Goal: Transaction & Acquisition: Purchase product/service

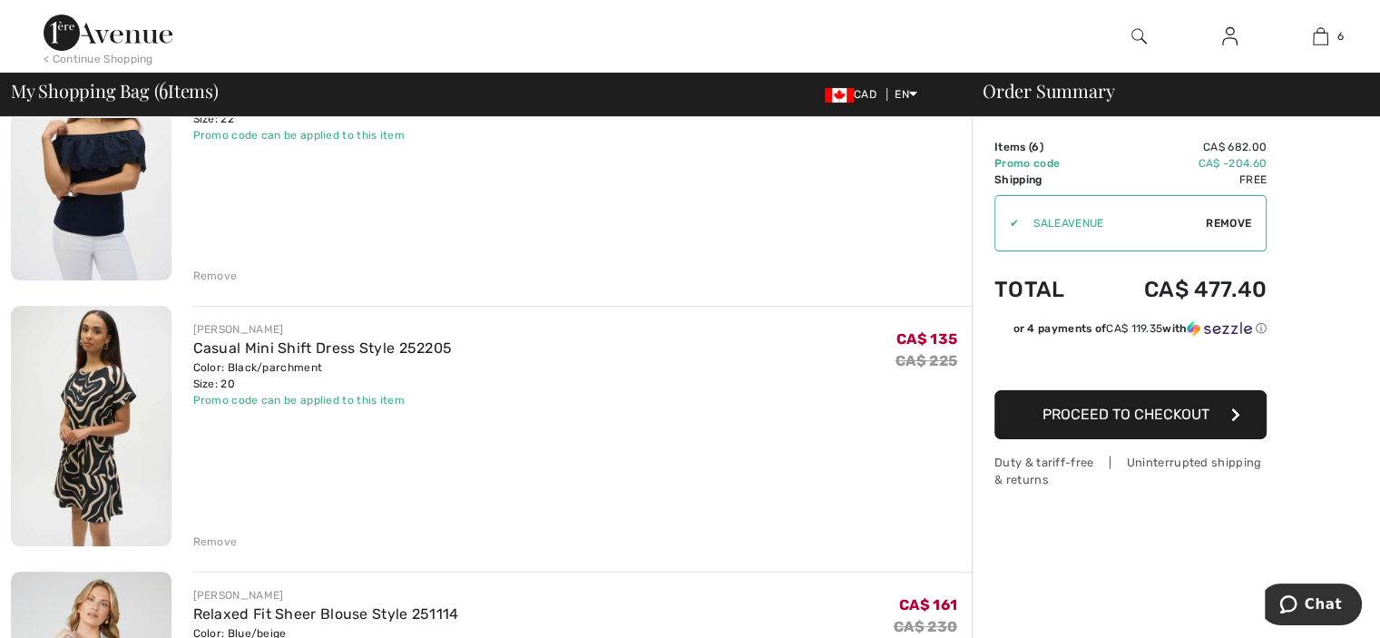
scroll to position [272, 0]
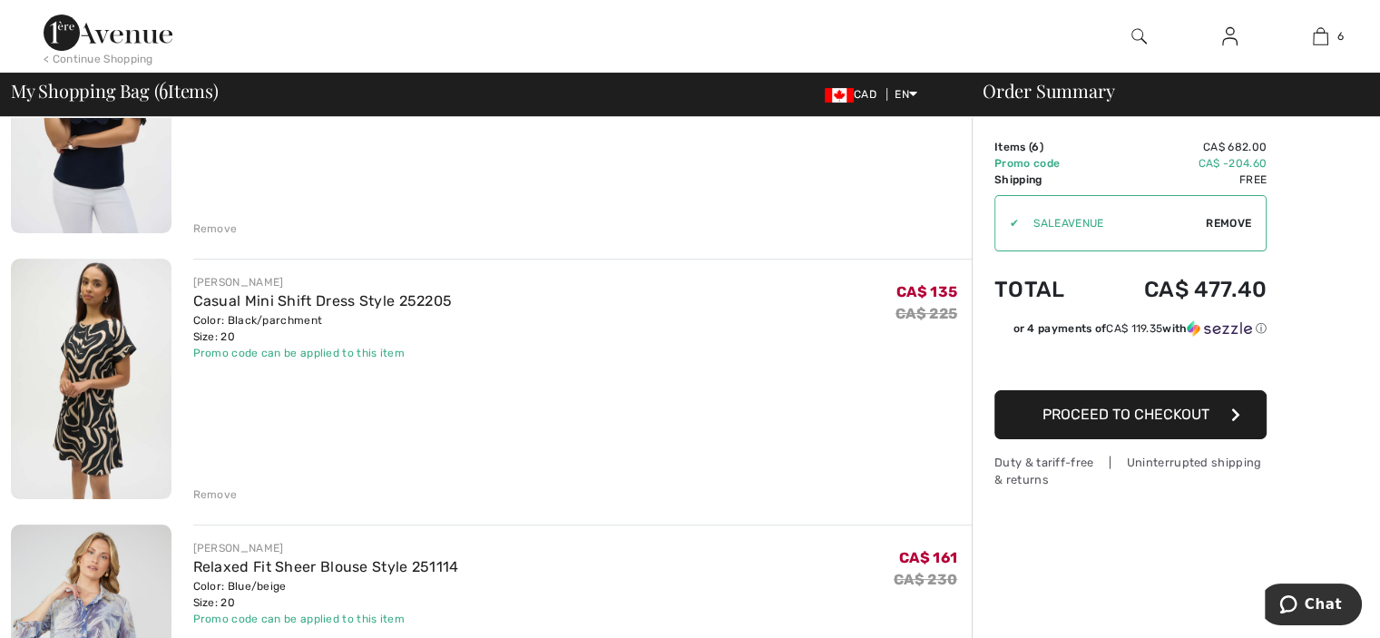
click at [218, 492] on div "Remove" at bounding box center [215, 494] width 44 height 16
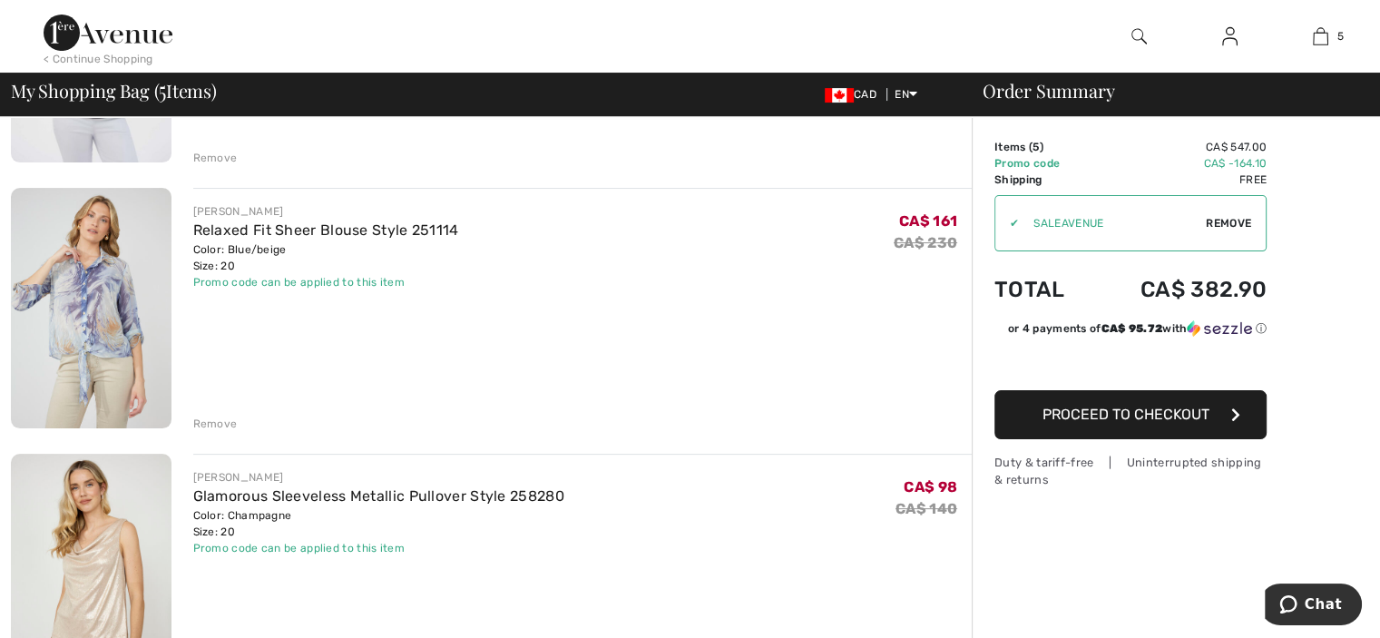
scroll to position [363, 0]
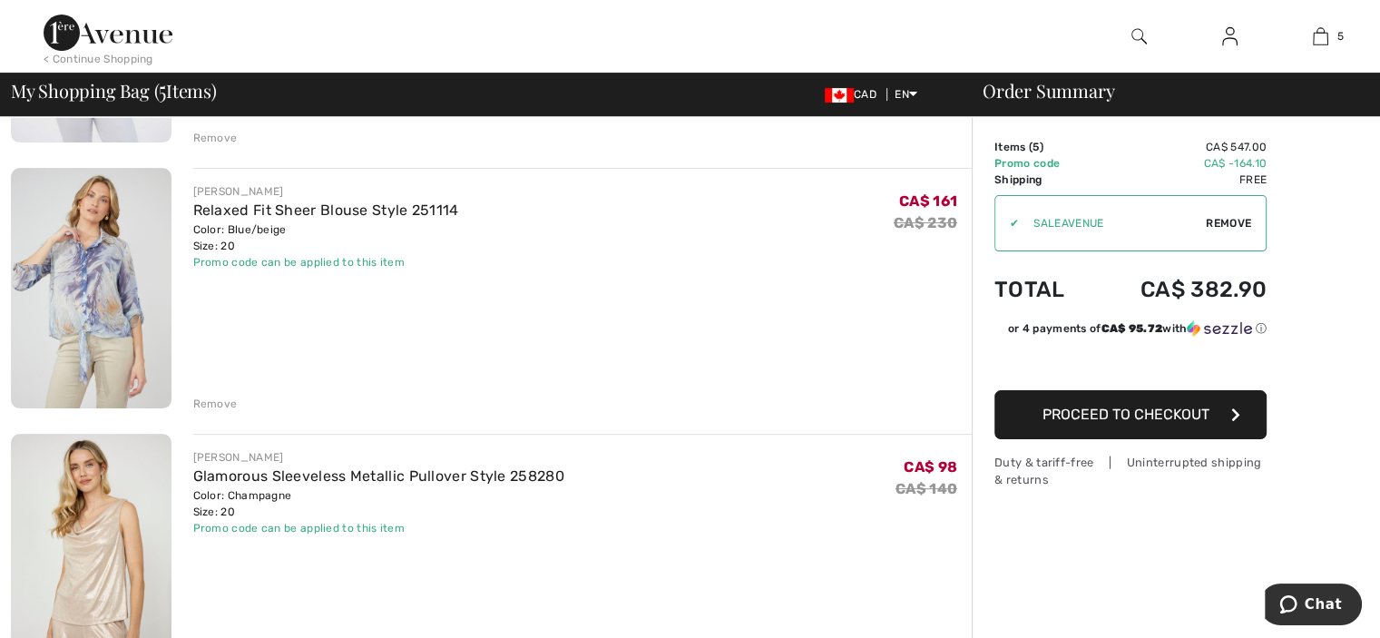
click at [210, 402] on div "Remove" at bounding box center [215, 404] width 44 height 16
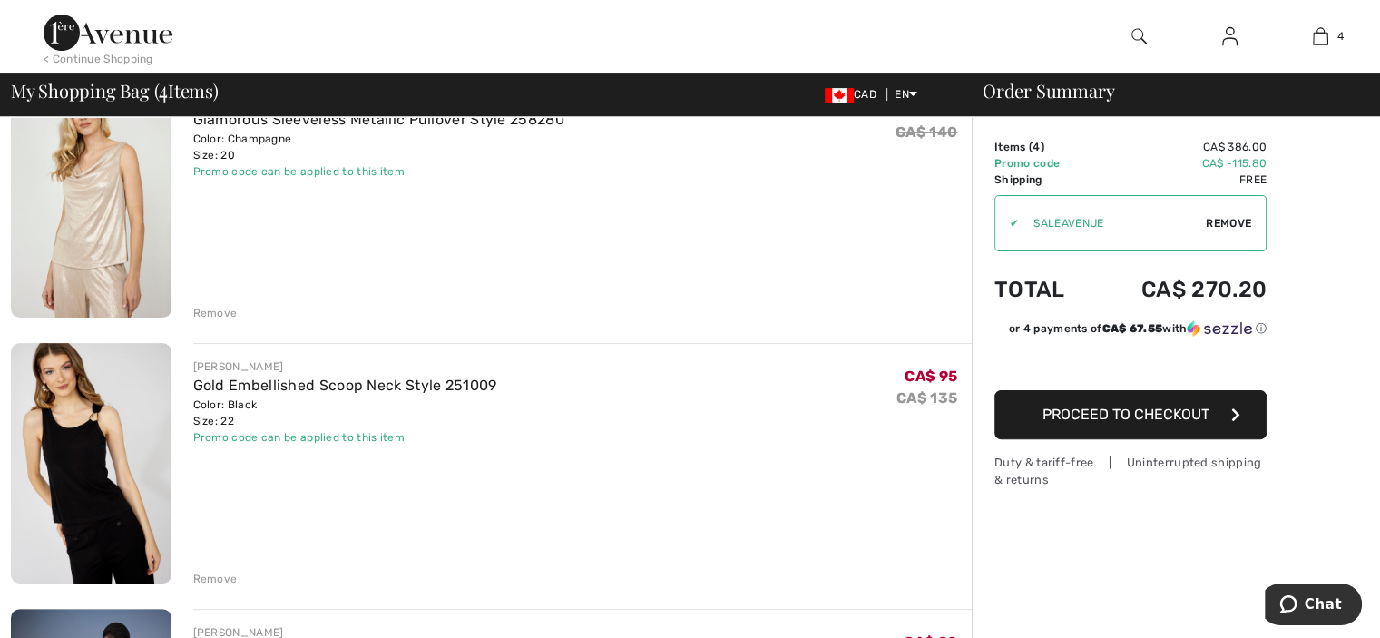
scroll to position [544, 0]
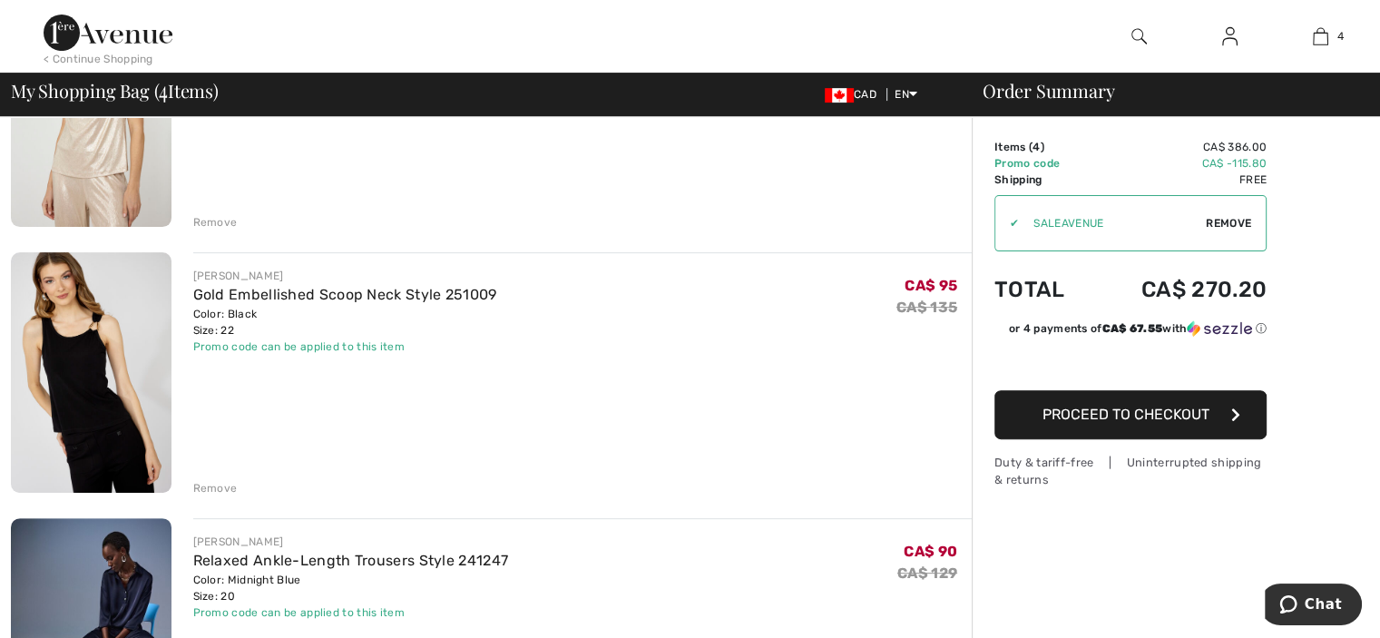
click at [205, 492] on div "Remove" at bounding box center [215, 488] width 44 height 16
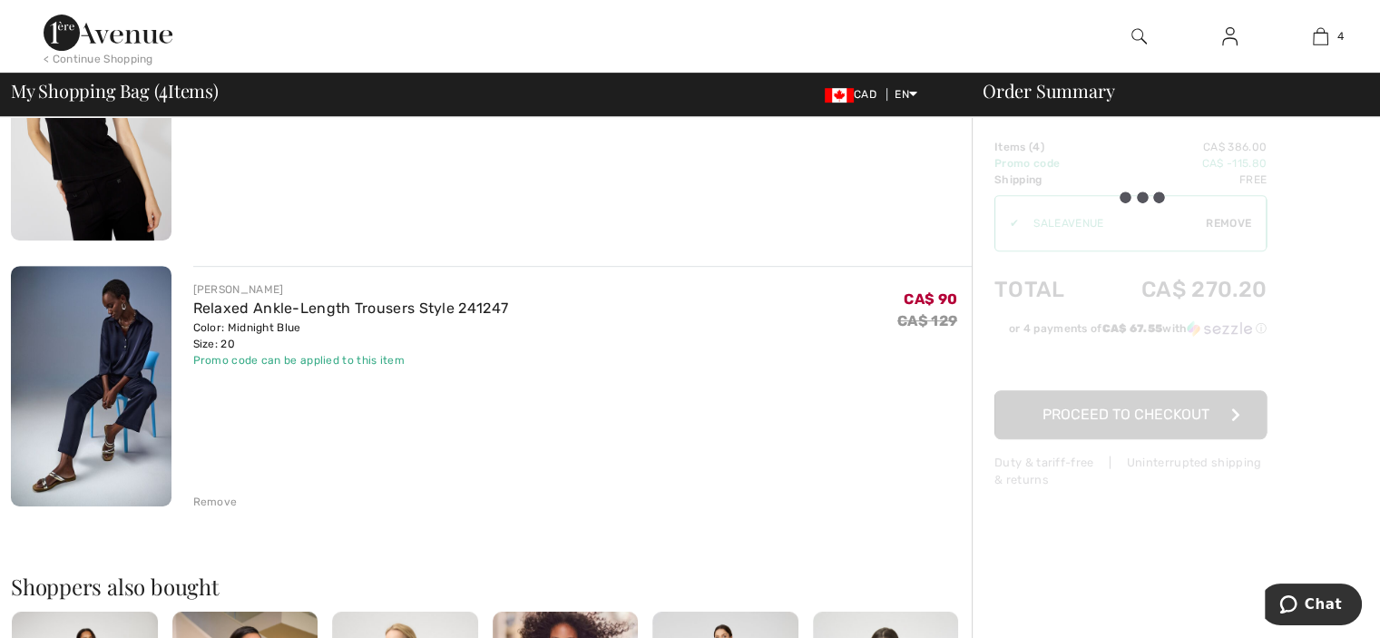
scroll to position [817, 0]
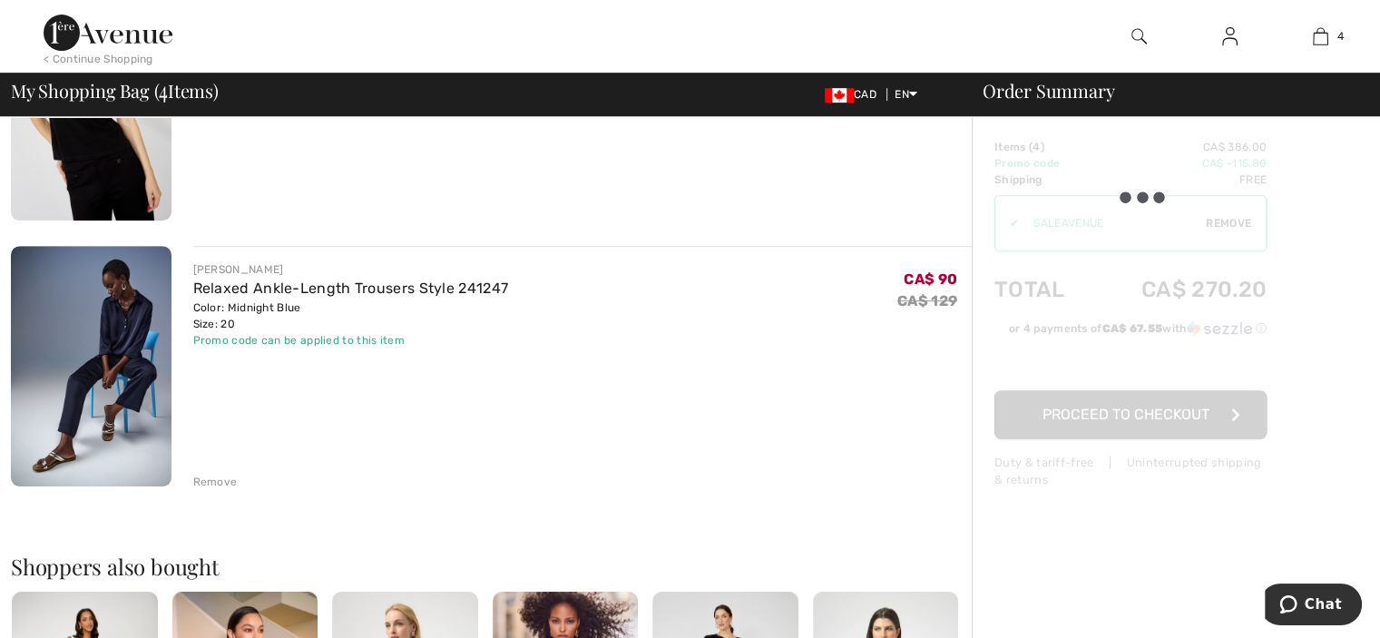
click at [219, 478] on div "Remove" at bounding box center [215, 482] width 44 height 16
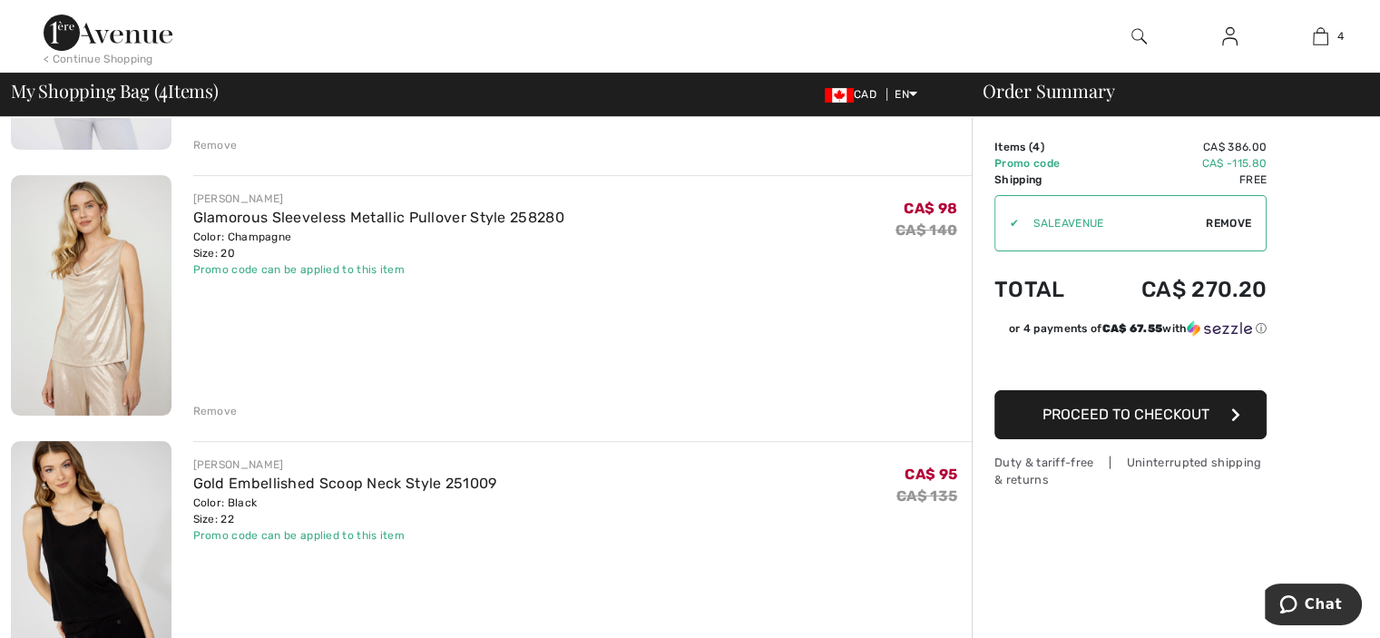
scroll to position [454, 0]
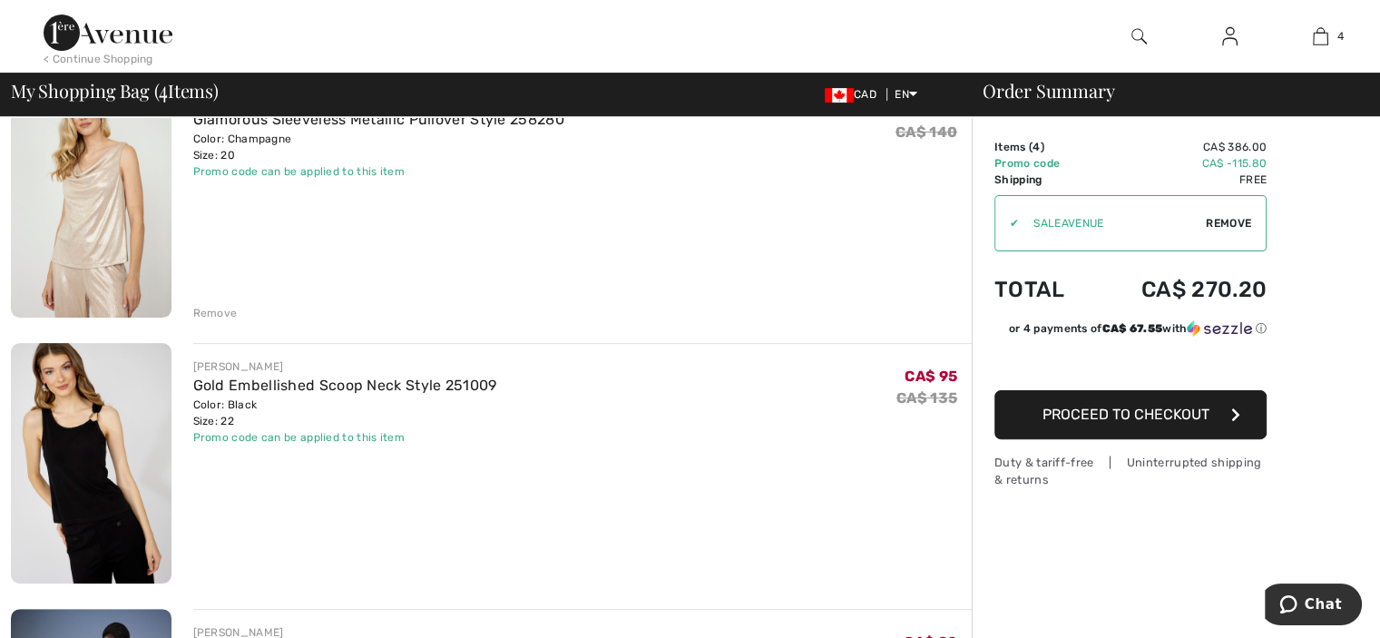
click at [214, 578] on div "Remove" at bounding box center [215, 579] width 44 height 16
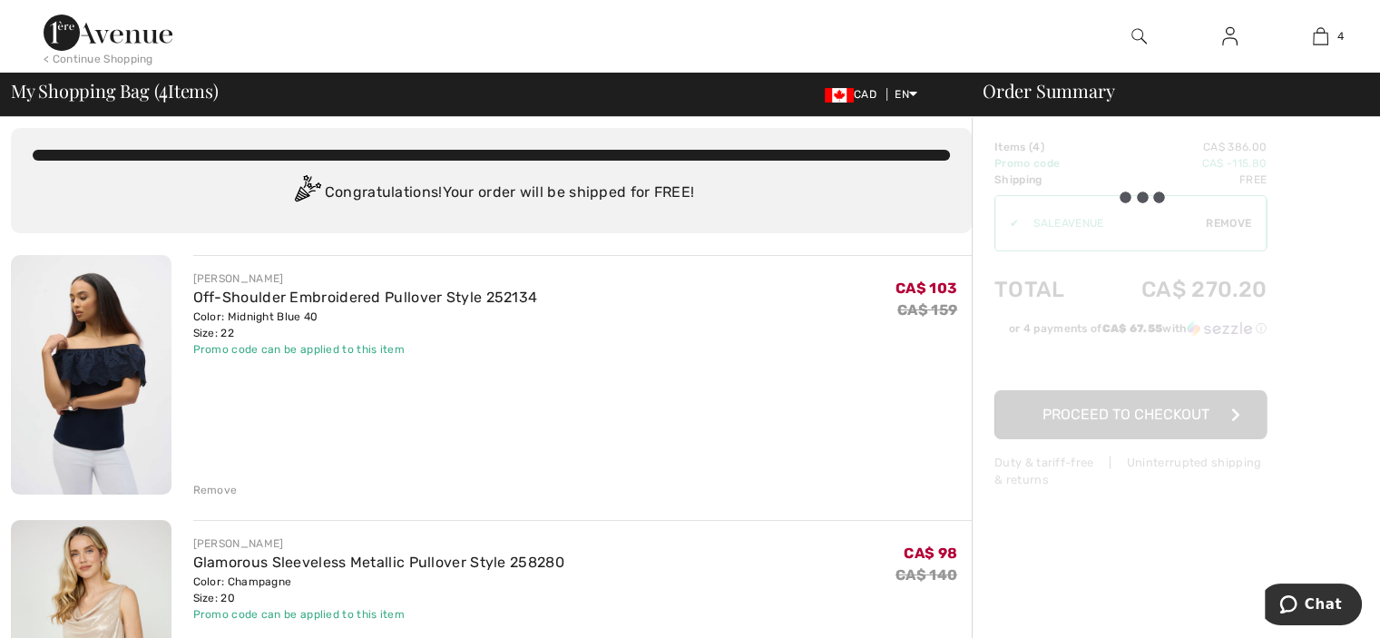
scroll to position [0, 0]
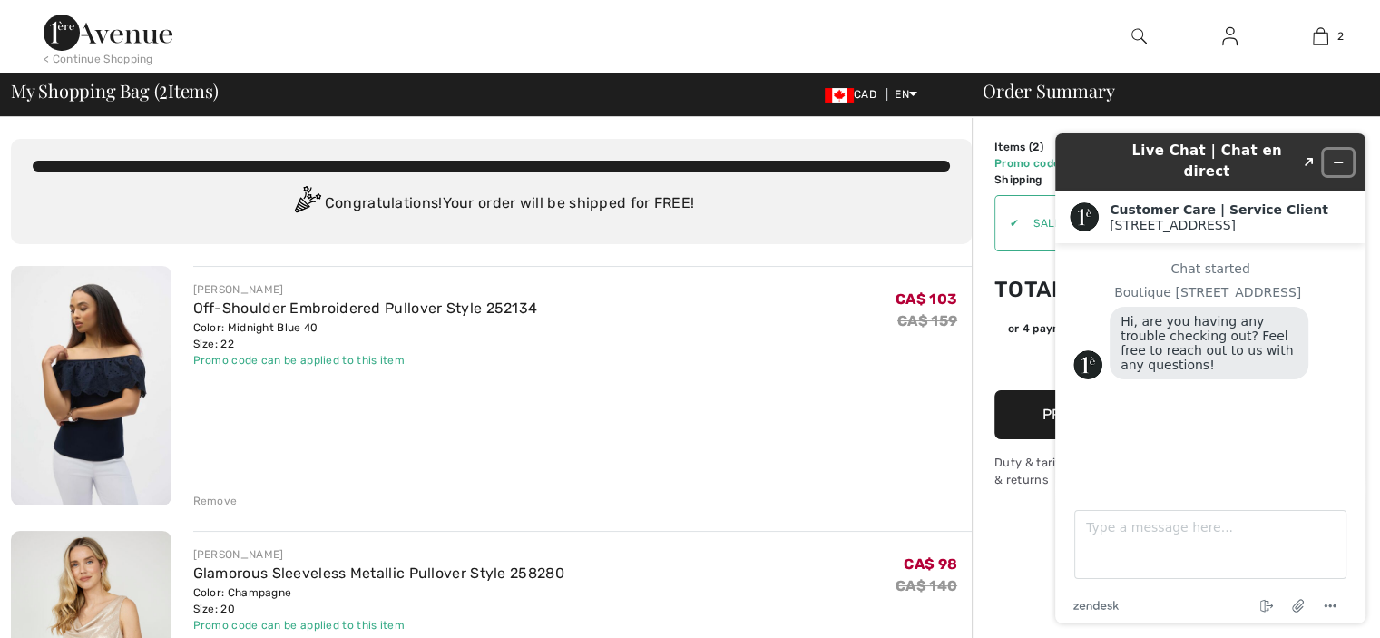
click at [1342, 156] on icon "Minimize widget" at bounding box center [1338, 162] width 13 height 13
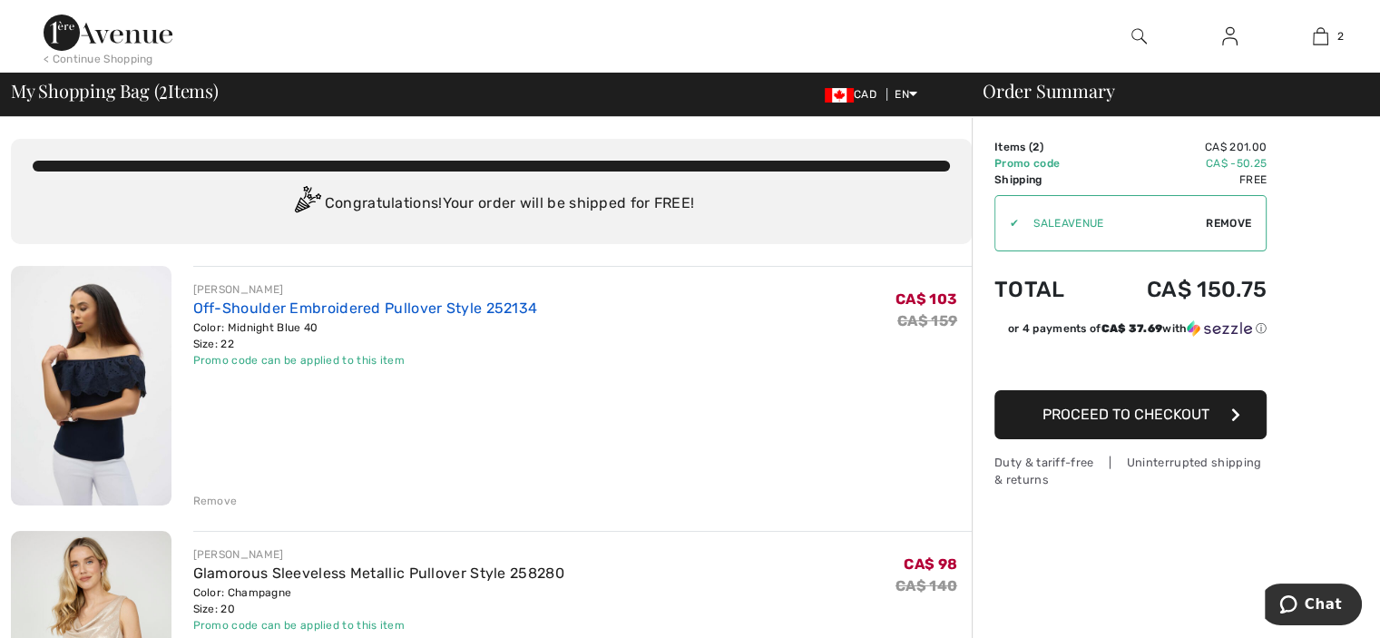
click at [321, 304] on link "Off-Shoulder Embroidered Pullover Style 252134" at bounding box center [365, 307] width 345 height 17
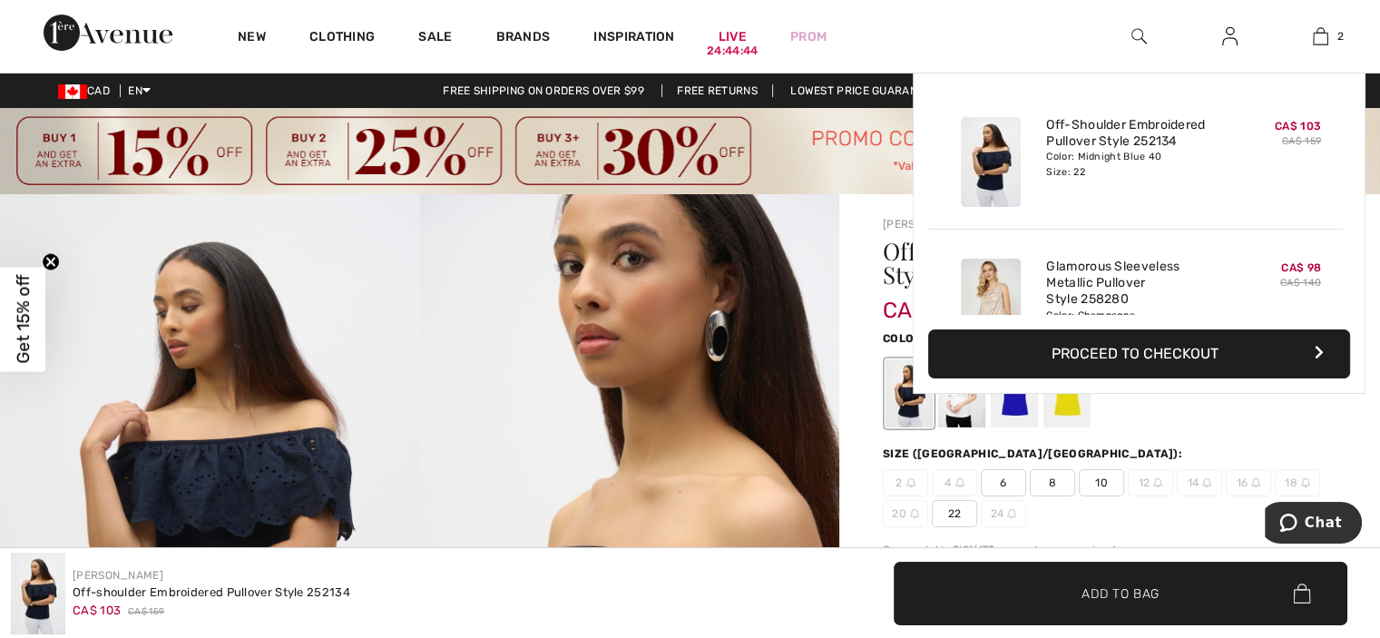
drag, startPoint x: 1323, startPoint y: 39, endPoint x: 547, endPoint y: 387, distance: 850.4
click at [1322, 38] on img at bounding box center [1320, 36] width 15 height 22
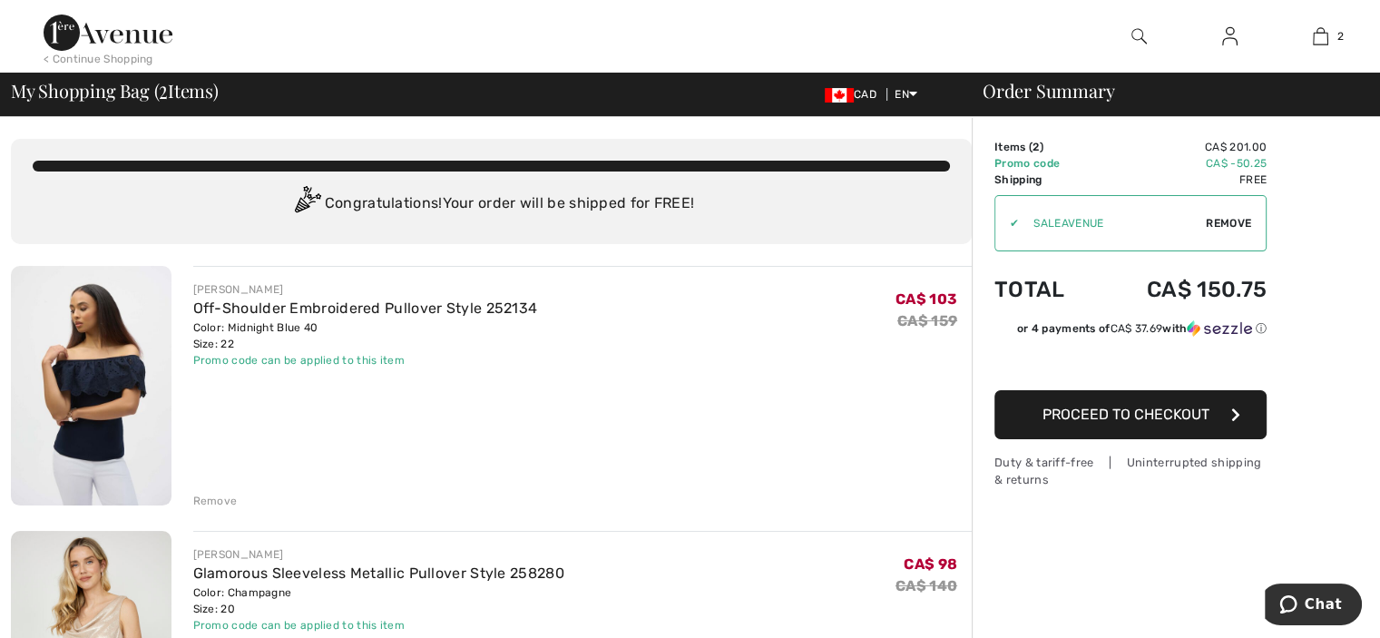
click at [212, 500] on div "Remove" at bounding box center [215, 501] width 44 height 16
